Goal: Information Seeking & Learning: Check status

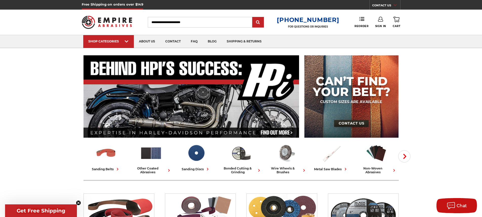
click at [384, 22] on link "Sign In" at bounding box center [380, 22] width 11 height 11
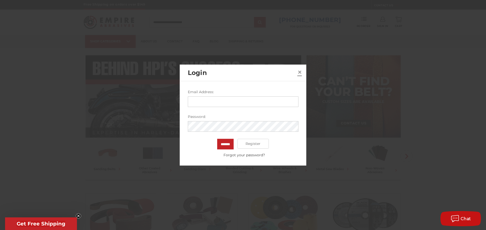
click at [300, 70] on span "×" at bounding box center [299, 72] width 5 height 10
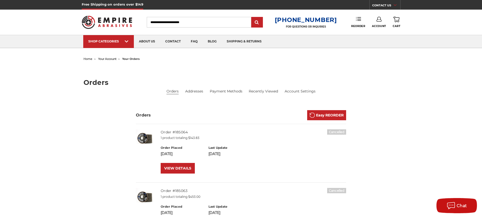
click at [360, 18] on use at bounding box center [358, 19] width 5 height 4
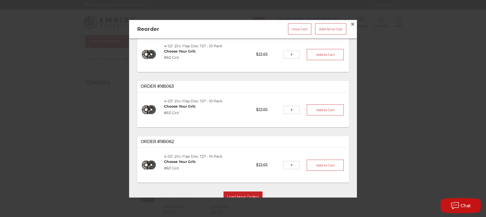
scroll to position [37, 0]
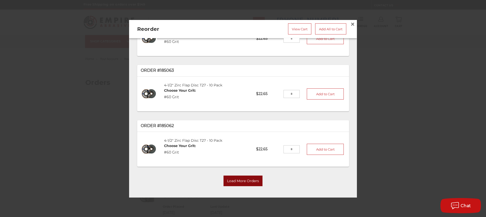
click at [251, 178] on button "Load More Orders" at bounding box center [242, 181] width 39 height 11
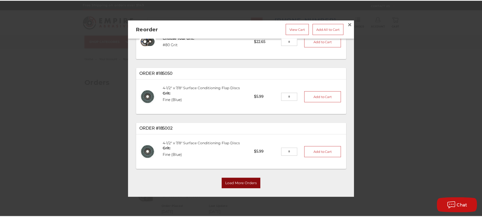
scroll to position [203, 0]
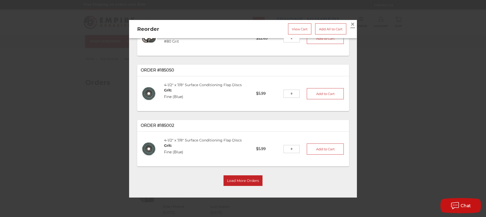
click at [350, 22] on span "×" at bounding box center [352, 24] width 5 height 10
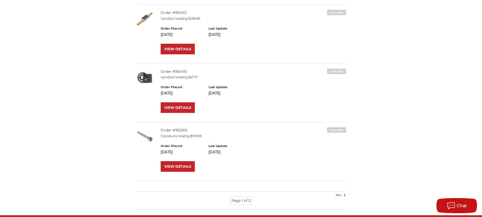
scroll to position [607, 0]
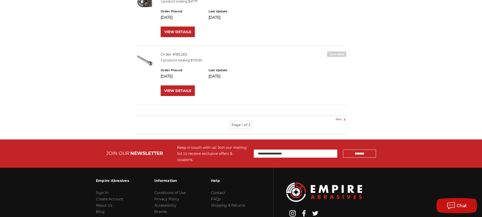
click at [242, 125] on li "Page 1 of 2" at bounding box center [241, 125] width 22 height 8
click at [343, 118] on icon at bounding box center [344, 120] width 6 height 6
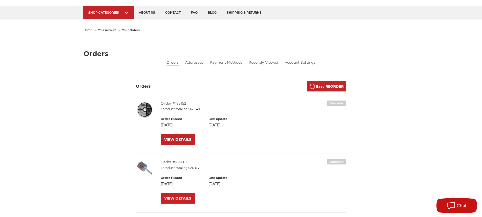
scroll to position [25, 0]
